Goal: Task Accomplishment & Management: Complete application form

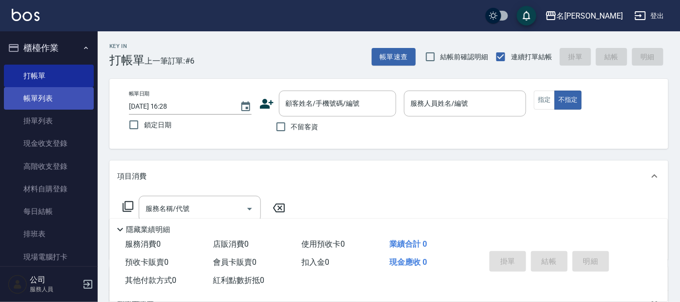
click at [44, 97] on link "帳單列表" at bounding box center [49, 98] width 90 height 22
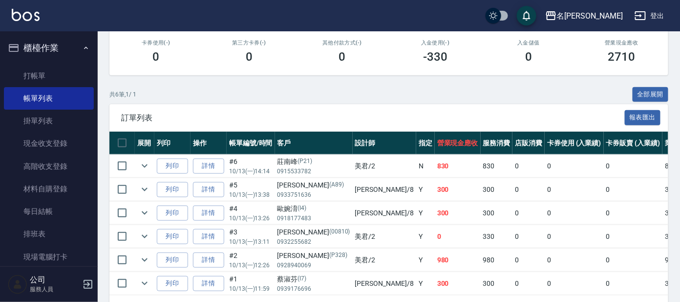
scroll to position [150, 0]
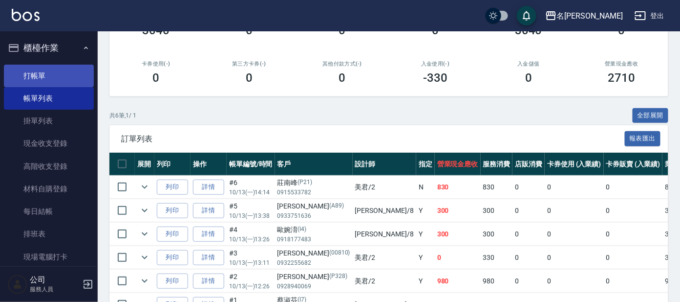
click at [25, 75] on link "打帳單" at bounding box center [49, 76] width 90 height 22
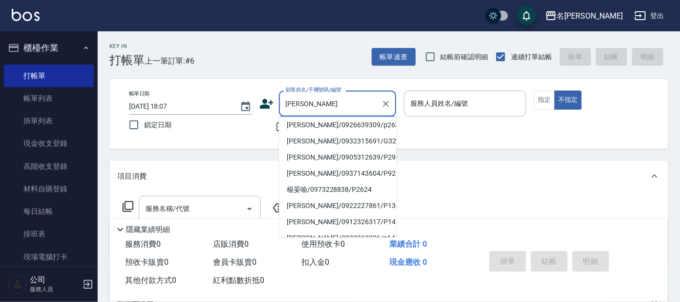
scroll to position [84, 0]
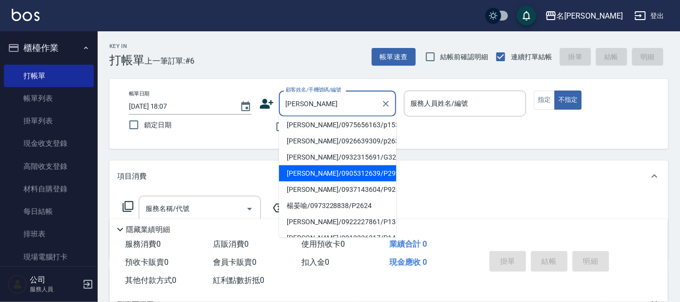
type input "[PERSON_NAME]/0905312639/P2997"
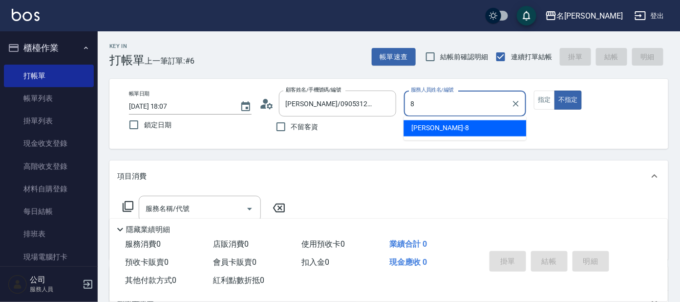
type input "亞璇-8"
type button "false"
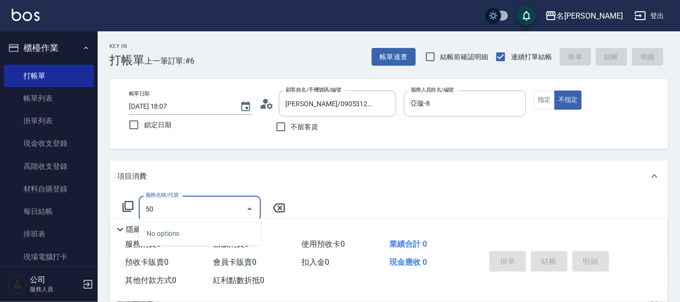
type input "501"
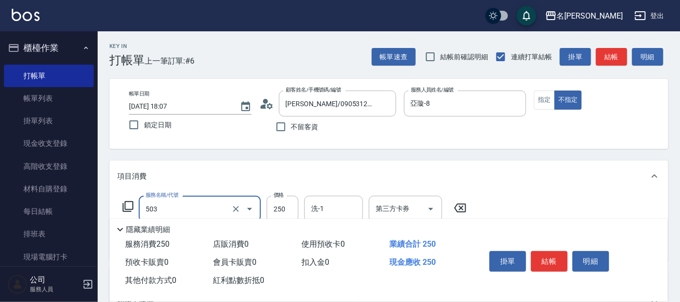
type input "洗髮(兒童)(503)"
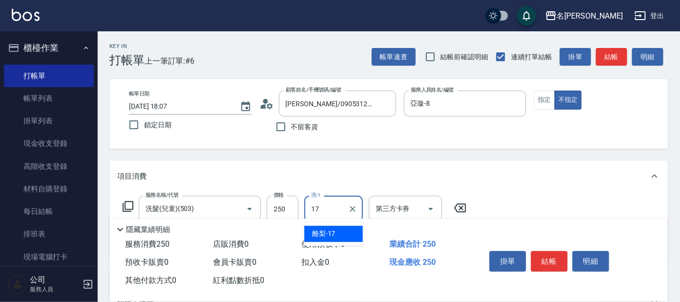
type input "酪梨-17"
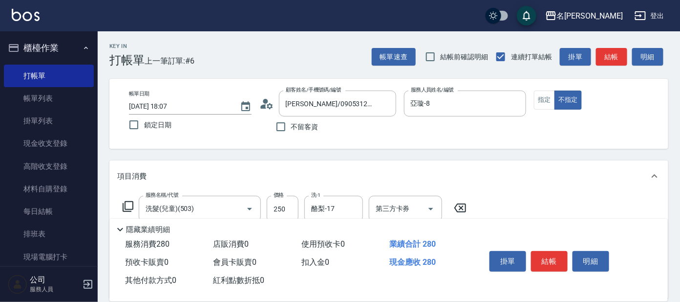
type input "潤絲(802)"
type input "330"
type input "酪梨-17"
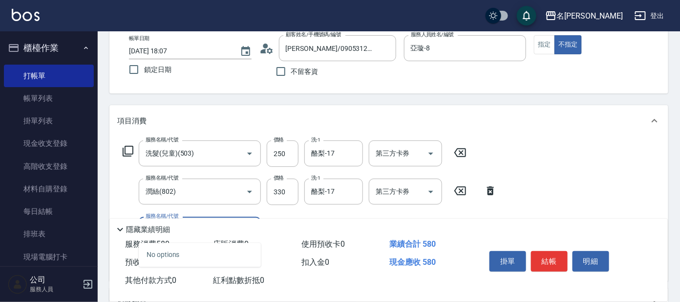
scroll to position [122, 0]
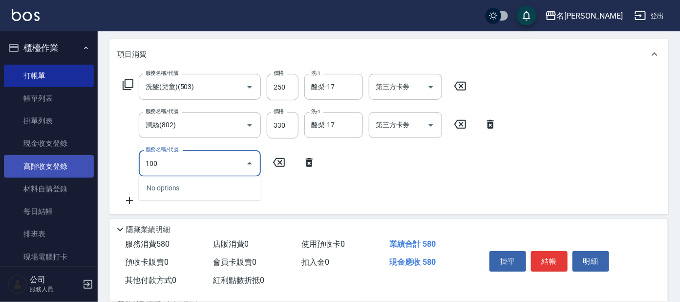
drag, startPoint x: 201, startPoint y: 162, endPoint x: 54, endPoint y: 171, distance: 147.4
click at [54, 171] on div "名留大龍 登出 櫃檯作業 打帳單 帳單列表 掛單列表 現金收支登錄 高階收支登錄 材料自購登錄 每日結帳 排班表 現場電腦打卡 預約管理 預約管理 單日預約紀…" at bounding box center [340, 154] width 680 height 553
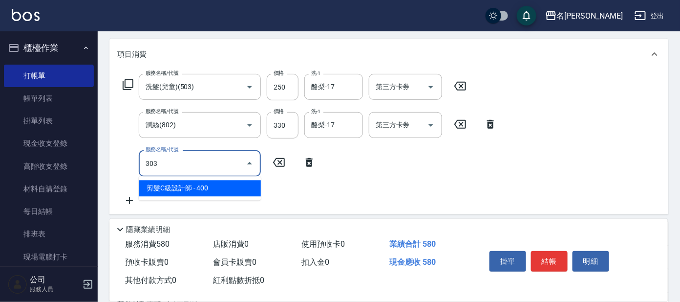
click at [203, 185] on span "剪髮C級設計師 - 400" at bounding box center [200, 188] width 122 height 16
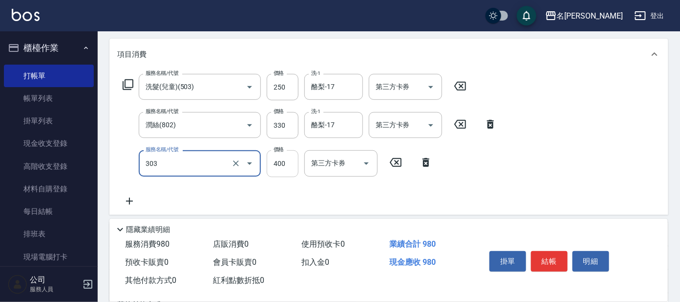
type input "剪髮C級設計師(303)"
click at [283, 156] on input "400" at bounding box center [283, 163] width 32 height 26
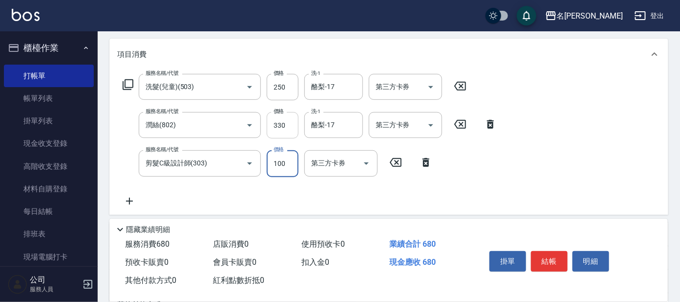
type input "100"
click at [289, 124] on input "330" at bounding box center [283, 125] width 32 height 26
type input "30"
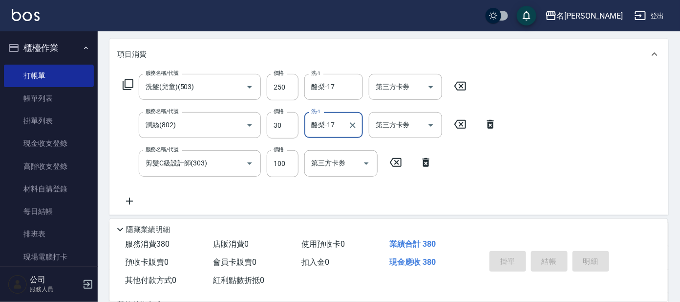
type input "[DATE] 18:43"
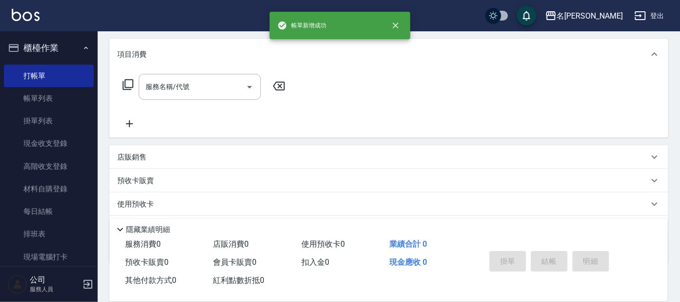
scroll to position [0, 0]
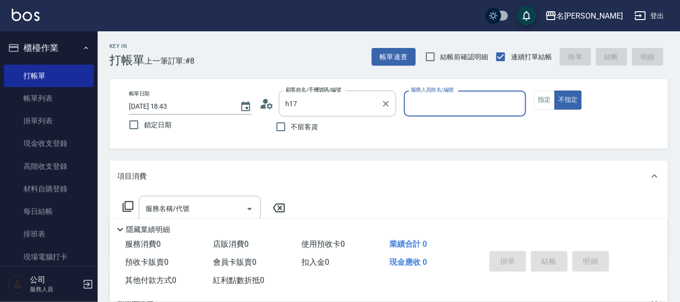
type input "[PERSON_NAME]/0911114857/H17"
type input "亞璇-8"
click at [555, 90] on button "不指定" at bounding box center [568, 99] width 27 height 19
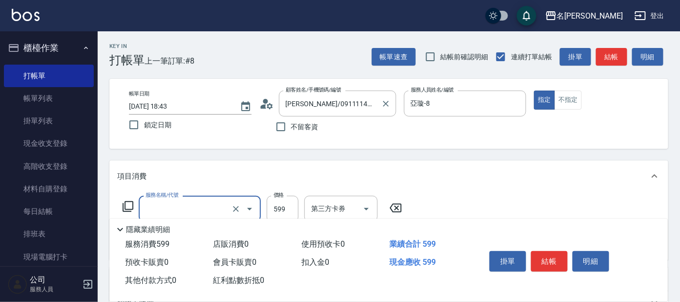
type input "清潔舒醒頭皮(110)"
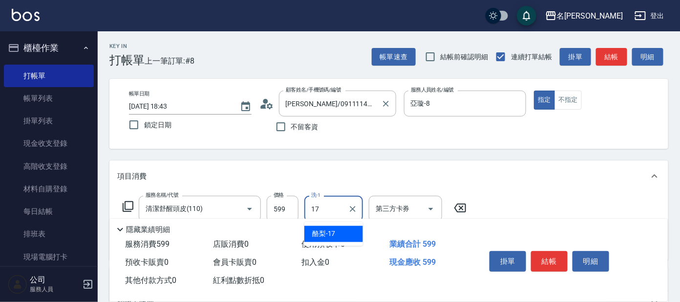
type input "酪梨-17"
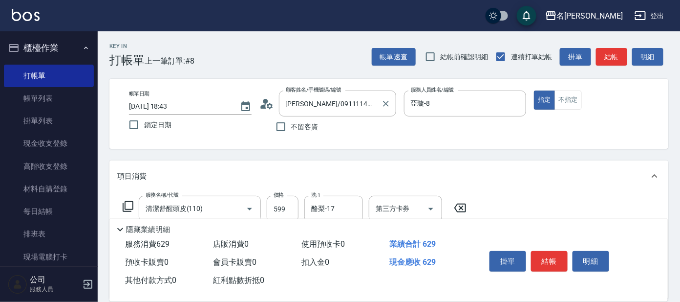
type input "潤絲(802)"
type input "酪梨-17"
